Goal: Navigation & Orientation: Find specific page/section

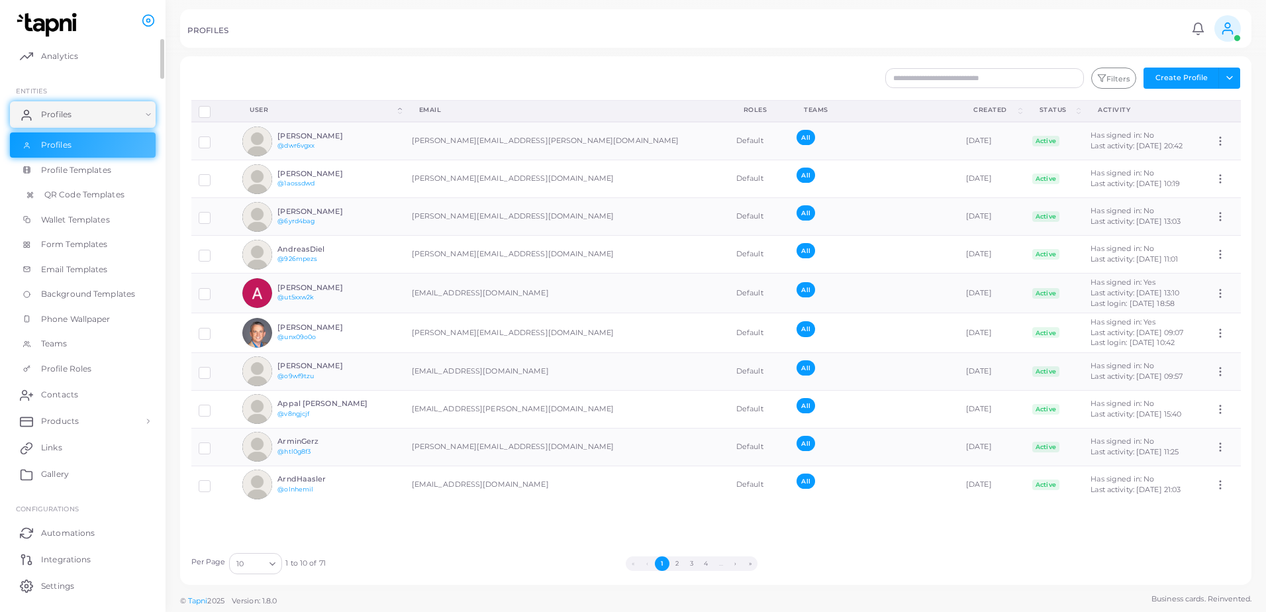
click at [58, 199] on span "QR Code Templates" at bounding box center [84, 195] width 80 height 12
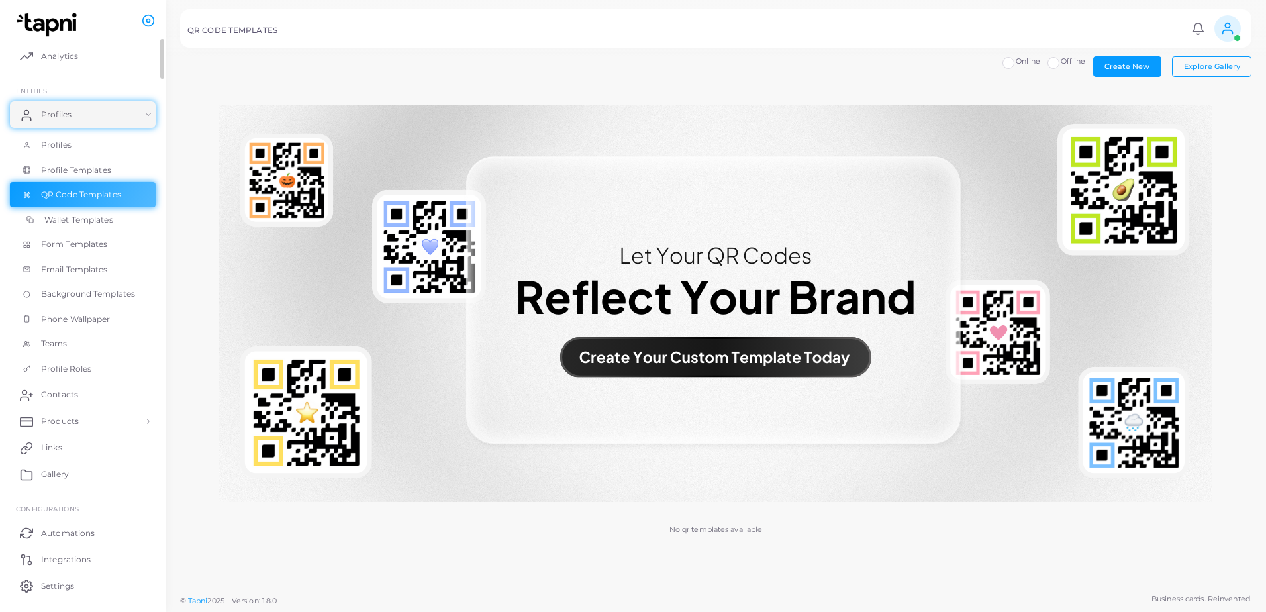
click at [62, 217] on span "Wallet Templates" at bounding box center [78, 220] width 69 height 12
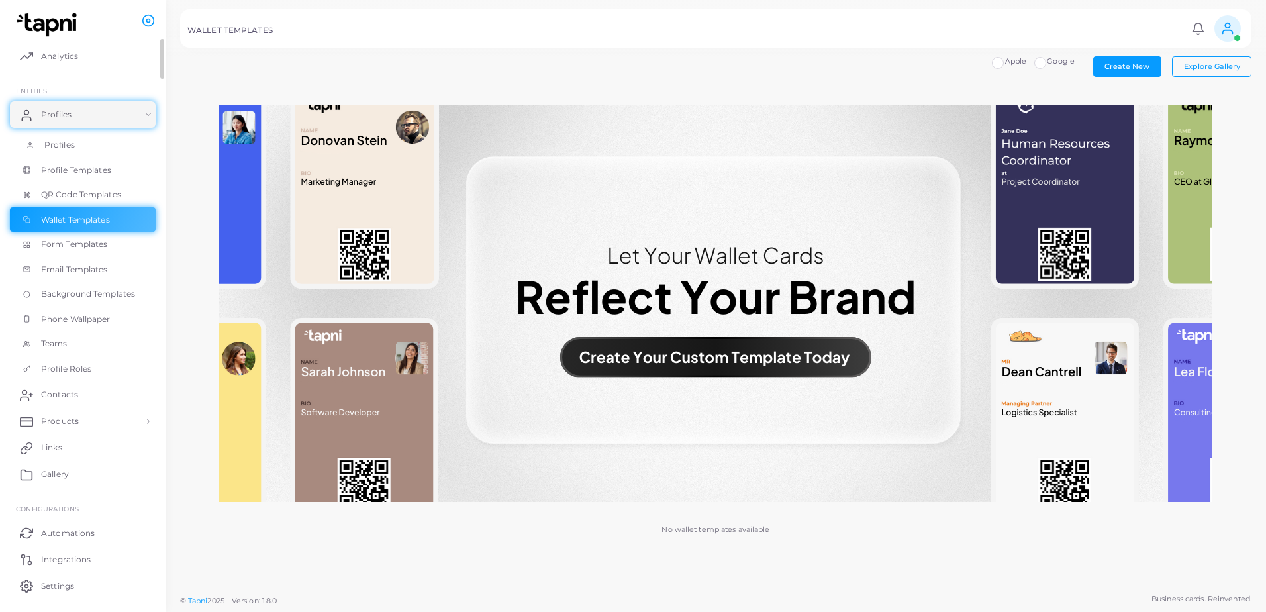
click at [49, 142] on span "Profiles" at bounding box center [59, 145] width 30 height 12
